Goal: Information Seeking & Learning: Learn about a topic

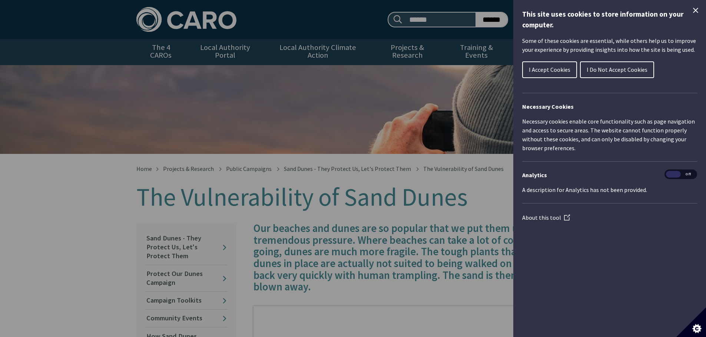
click at [696, 7] on icon "Close Cookie Control" at bounding box center [695, 10] width 9 height 9
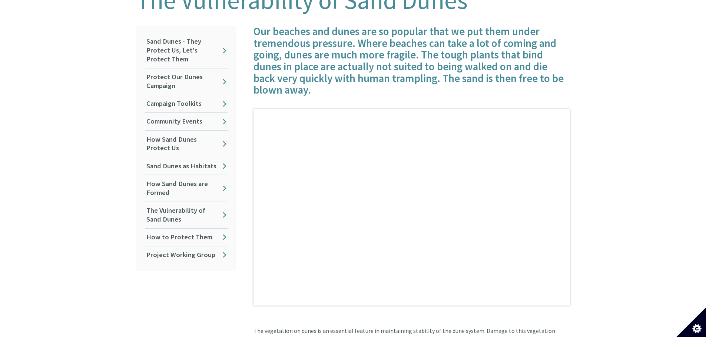
scroll to position [222, 0]
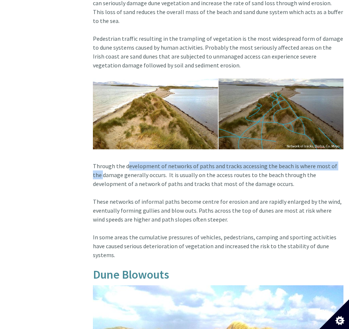
scroll to position [519, 29]
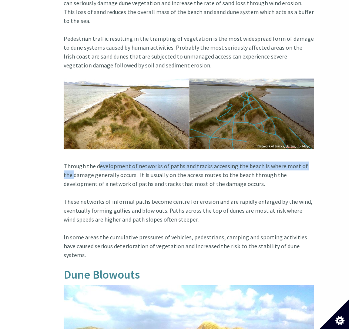
drag, startPoint x: 126, startPoint y: 160, endPoint x: 355, endPoint y: 155, distance: 229.0
click at [320, 155] on html "Skip to main content Search site: ****** ****** Contact Menu" at bounding box center [145, 171] width 349 height 1381
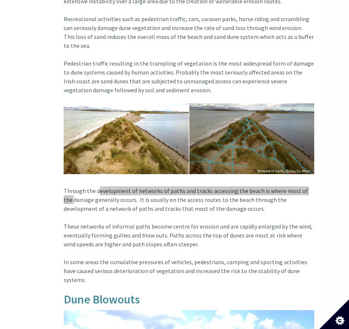
scroll to position [482, 29]
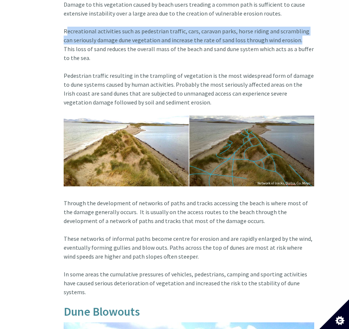
drag, startPoint x: 63, startPoint y: 32, endPoint x: 284, endPoint y: 41, distance: 221.7
click at [284, 41] on div "Our beaches and dunes are so popular that we put them under tremendous pressure…" at bounding box center [189, 166] width 262 height 892
drag, startPoint x: 200, startPoint y: 73, endPoint x: 190, endPoint y: 94, distance: 22.4
click at [190, 94] on article "Our beaches and dunes are so popular that we put them under tremendous pressure…" at bounding box center [189, 166] width 251 height 892
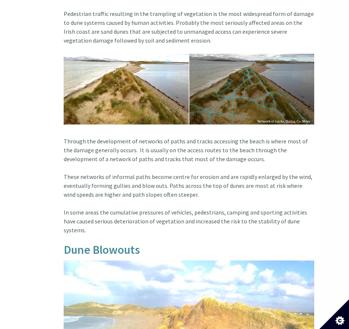
scroll to position [556, 29]
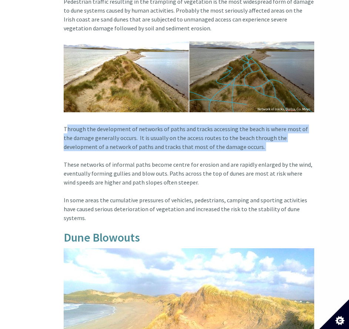
drag, startPoint x: 65, startPoint y: 121, endPoint x: 141, endPoint y: 151, distance: 81.7
click at [141, 151] on article "Our beaches and dunes are so popular that we put them under tremendous pressure…" at bounding box center [189, 92] width 251 height 892
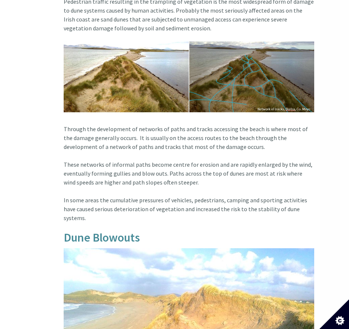
click at [222, 168] on article "Our beaches and dunes are so popular that we put them under tremendous pressure…" at bounding box center [189, 92] width 251 height 892
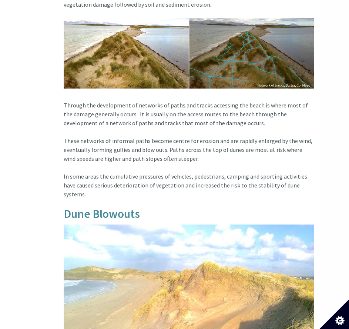
scroll to position [593, 29]
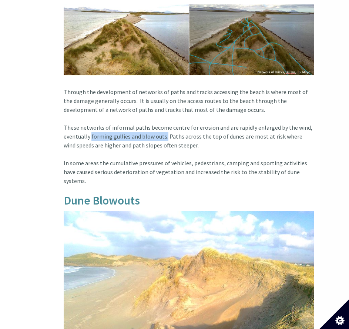
drag, startPoint x: 90, startPoint y: 126, endPoint x: 163, endPoint y: 125, distance: 73.3
click at [163, 125] on article "Our beaches and dunes are so popular that we put them under tremendous pressure…" at bounding box center [189, 54] width 251 height 892
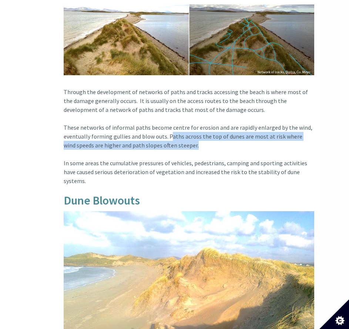
drag, startPoint x: 167, startPoint y: 125, endPoint x: 181, endPoint y: 133, distance: 15.4
click at [181, 133] on article "Our beaches and dunes are so popular that we put them under tremendous pressure…" at bounding box center [189, 54] width 251 height 892
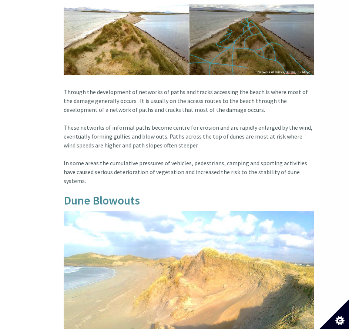
click at [167, 176] on article "Our beaches and dunes are so popular that we put them under tremendous pressure…" at bounding box center [189, 54] width 251 height 892
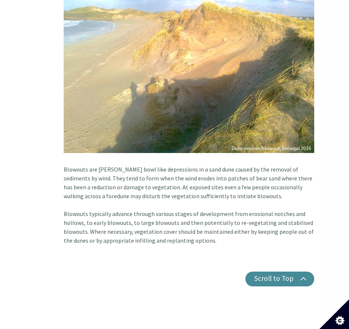
scroll to position [852, 29]
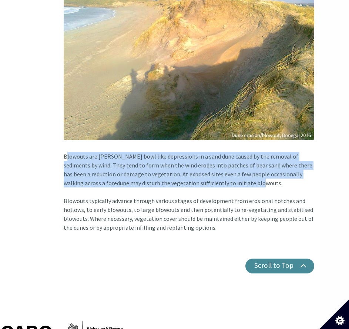
drag, startPoint x: 63, startPoint y: 138, endPoint x: 238, endPoint y: 165, distance: 176.6
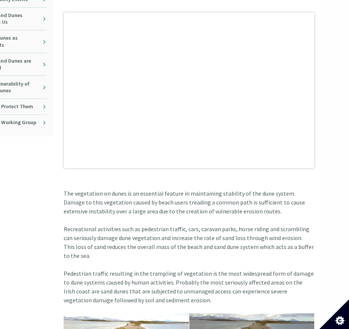
scroll to position [206, 29]
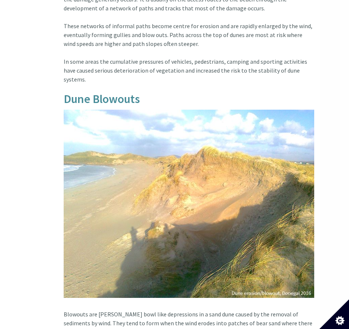
drag, startPoint x: 45, startPoint y: 328, endPoint x: 52, endPoint y: 304, distance: 24.8
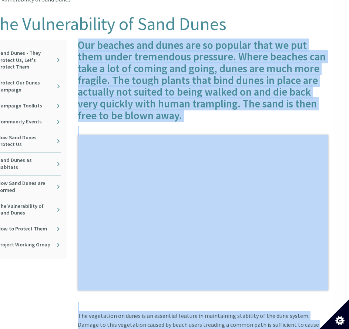
scroll to position [162, 0]
